Goal: Information Seeking & Learning: Learn about a topic

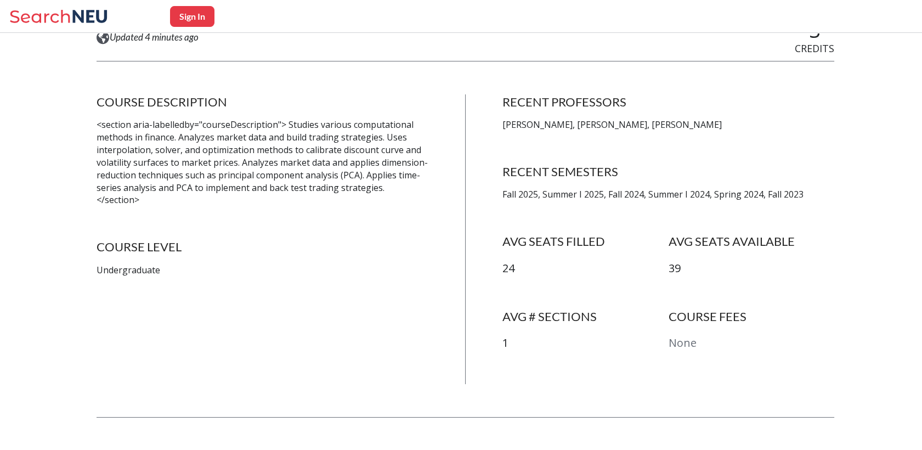
scroll to position [183, 0]
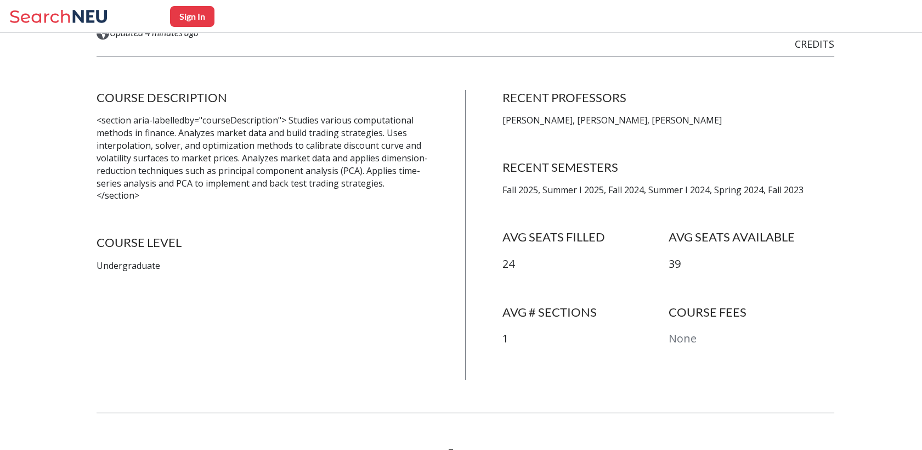
drag, startPoint x: 713, startPoint y: 119, endPoint x: 481, endPoint y: 120, distance: 232.7
click at [481, 120] on div "COURSE DESCRIPTION <section aria-labelledby="courseDescription"> Studies variou…" at bounding box center [466, 235] width 738 height 290
drag, startPoint x: 555, startPoint y: 205, endPoint x: 545, endPoint y: 200, distance: 11.0
click at [555, 204] on div "RECENT PROFESSORS [PERSON_NAME], [PERSON_NAME], [PERSON_NAME] RECENT SEMESTERS …" at bounding box center [669, 235] width 332 height 290
drag, startPoint x: 519, startPoint y: 186, endPoint x: 790, endPoint y: 190, distance: 271.7
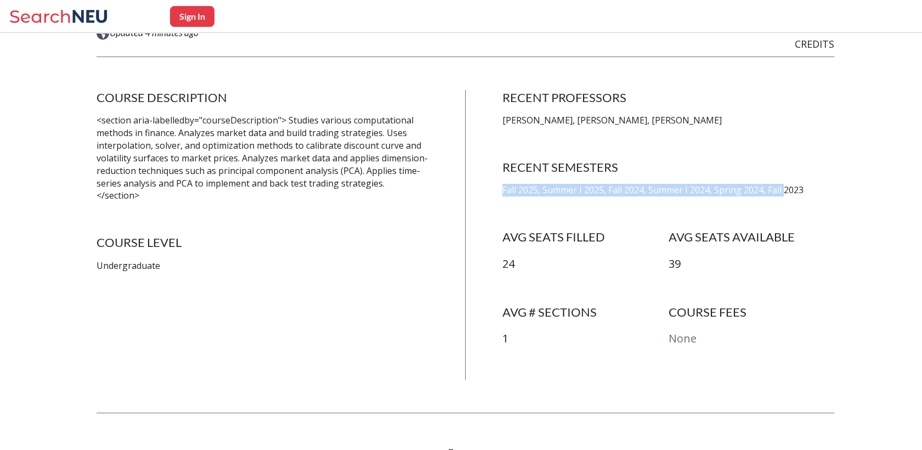
click at [790, 190] on div "COURSE DESCRIPTION <section aria-labelledby="courseDescription"> Studies variou…" at bounding box center [466, 235] width 738 height 290
drag, startPoint x: 790, startPoint y: 190, endPoint x: 675, endPoint y: 241, distance: 126.0
click at [675, 241] on h4 "AVG SEATS AVAILABLE" at bounding box center [752, 236] width 166 height 15
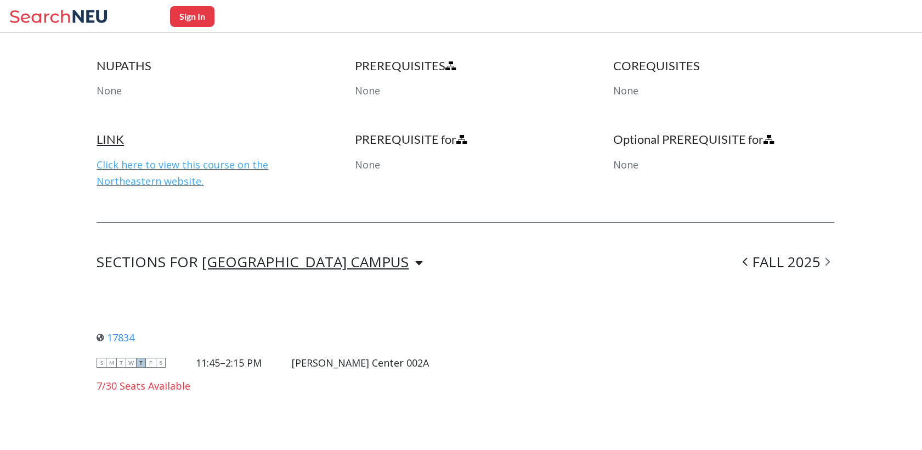
scroll to position [577, 0]
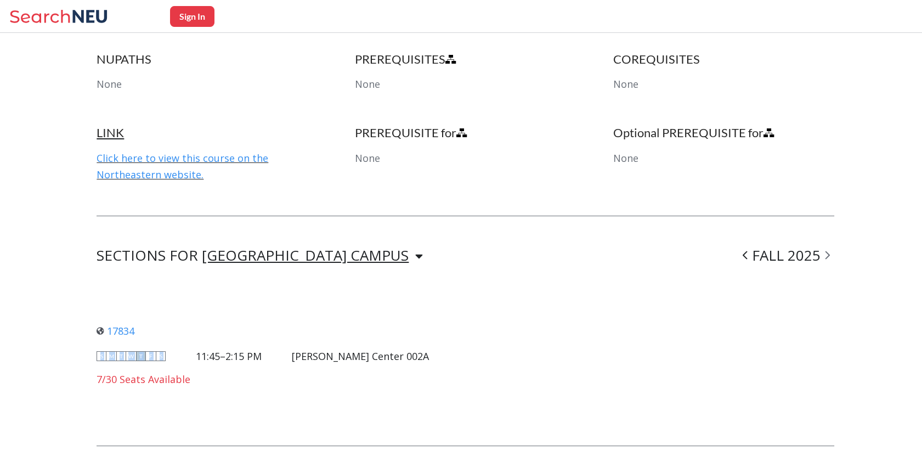
drag, startPoint x: 207, startPoint y: 350, endPoint x: 255, endPoint y: 319, distance: 56.3
click at [255, 319] on div "17834 View this section on Banner. S M T W T F S 11:45–2:15 PM [PERSON_NAME] Ce…" at bounding box center [263, 354] width 332 height 85
drag, startPoint x: 255, startPoint y: 319, endPoint x: 773, endPoint y: 292, distance: 518.8
click at [773, 292] on div "SECTIONS FOR [GEOGRAPHIC_DATA] CAMPUS FALL 2025 17834 View this section on Bann…" at bounding box center [466, 331] width 738 height 164
click at [830, 255] on icon at bounding box center [828, 255] width 4 height 8
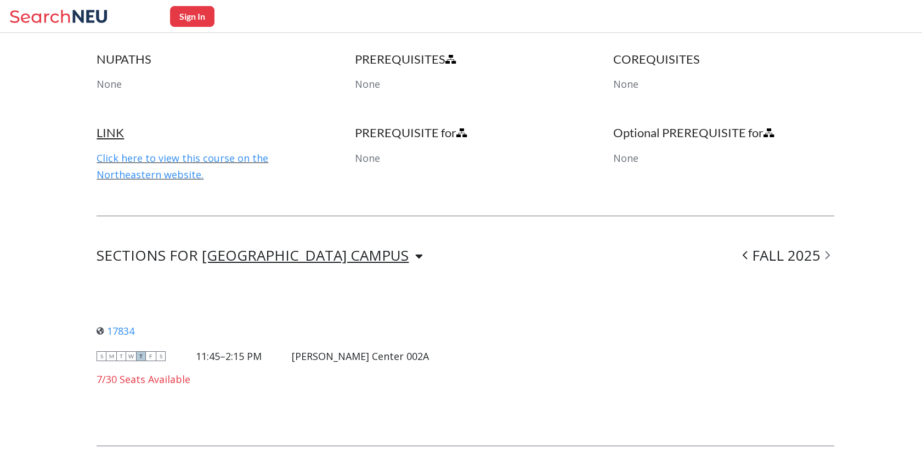
click at [751, 250] on span at bounding box center [746, 255] width 14 height 29
click at [830, 255] on icon at bounding box center [827, 255] width 5 height 11
click at [747, 257] on icon at bounding box center [745, 255] width 4 height 8
click at [755, 257] on div "SUMMER I 2025" at bounding box center [767, 255] width 134 height 13
click at [710, 254] on icon at bounding box center [707, 255] width 5 height 11
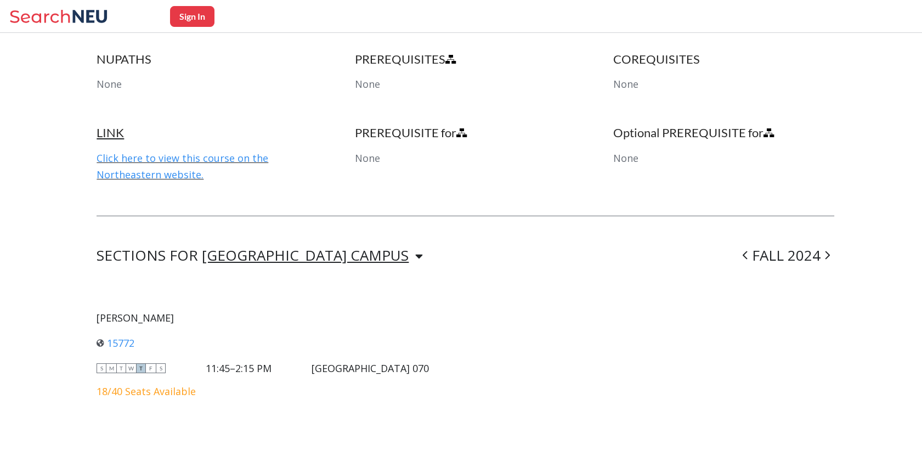
click at [835, 260] on span at bounding box center [828, 255] width 14 height 29
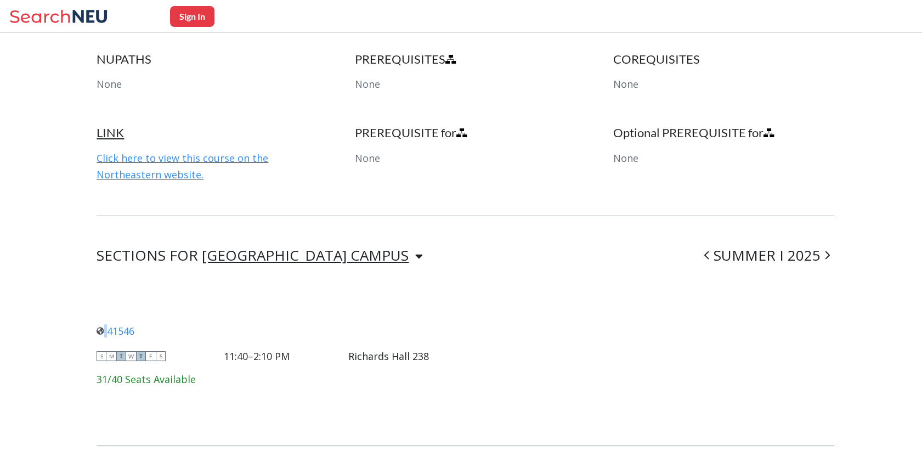
click at [835, 260] on span at bounding box center [828, 255] width 14 height 29
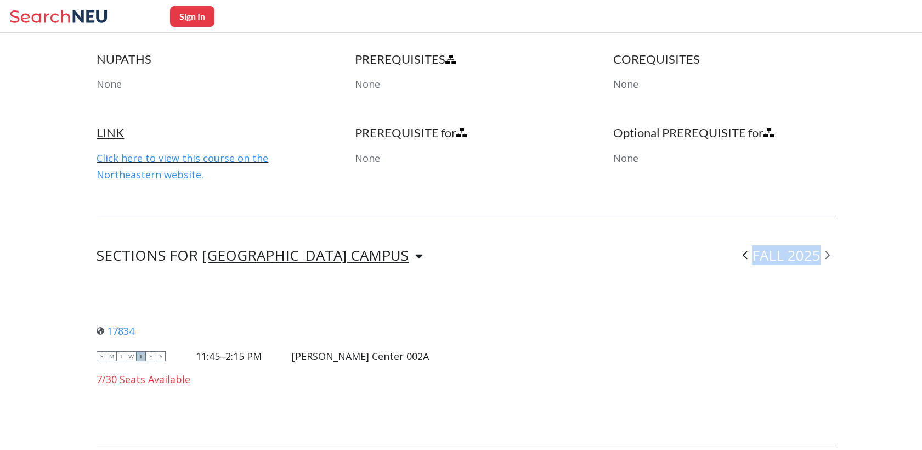
click at [835, 260] on span at bounding box center [828, 255] width 14 height 29
